Goal: Information Seeking & Learning: Learn about a topic

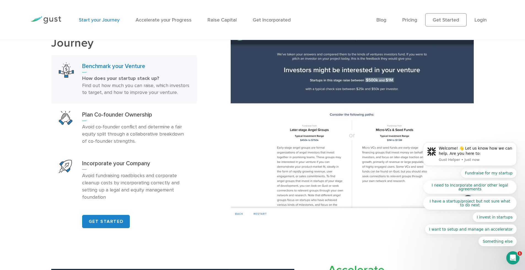
click at [98, 20] on link "Start your Journey" at bounding box center [99, 20] width 41 height 6
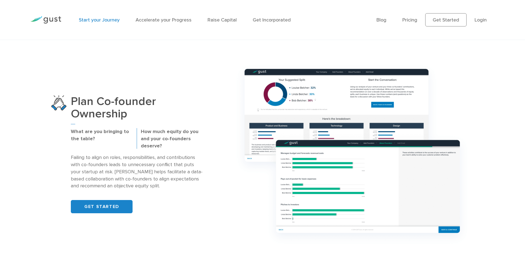
scroll to position [437, 0]
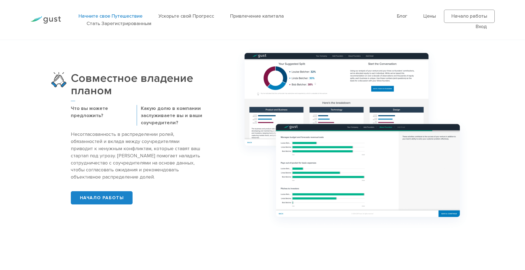
click at [144, 117] on p "Какую долю в компании заслуживаете вы и ваши соучредители?" at bounding box center [172, 116] width 62 height 22
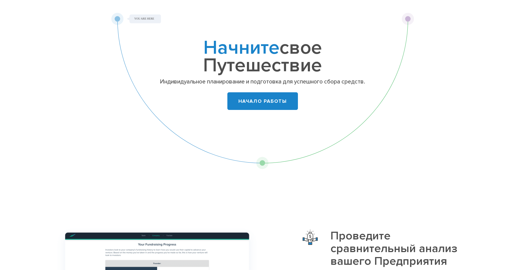
scroll to position [0, 0]
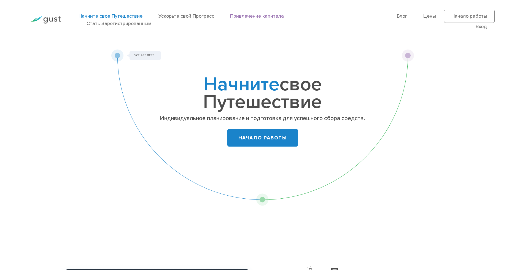
click at [244, 16] on link "Привлечение капитала" at bounding box center [257, 16] width 54 height 6
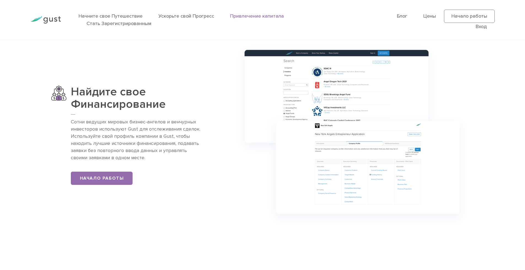
scroll to position [440, 0]
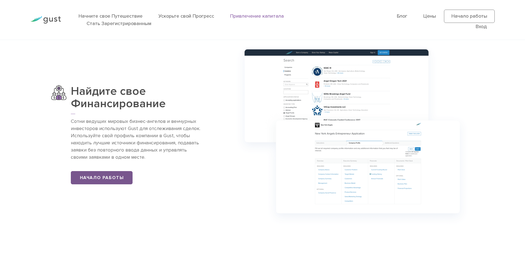
click at [116, 175] on link "Начало работы" at bounding box center [102, 177] width 62 height 13
